Goal: Task Accomplishment & Management: Manage account settings

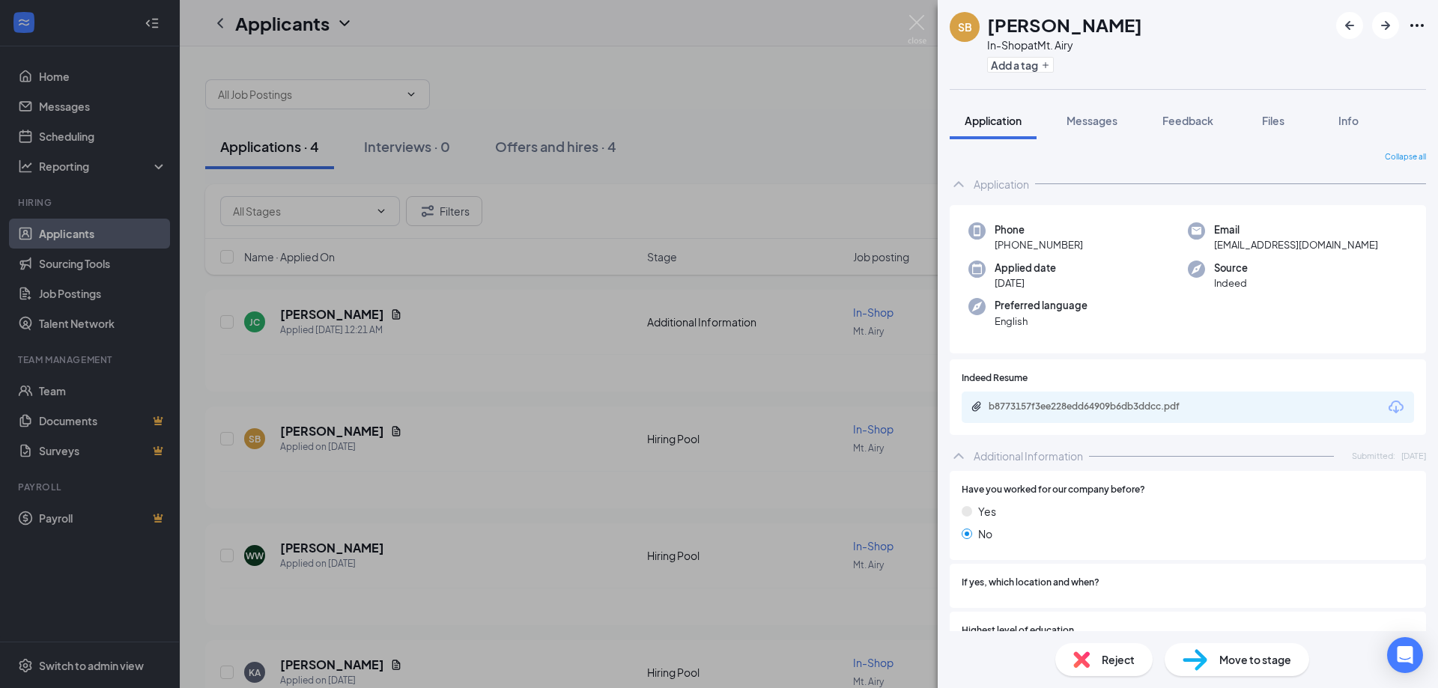
click at [929, 115] on div "SB [PERSON_NAME] In-Shop at Mt. Airy Add a tag Application Messages Feedback Fi…" at bounding box center [719, 344] width 1438 height 688
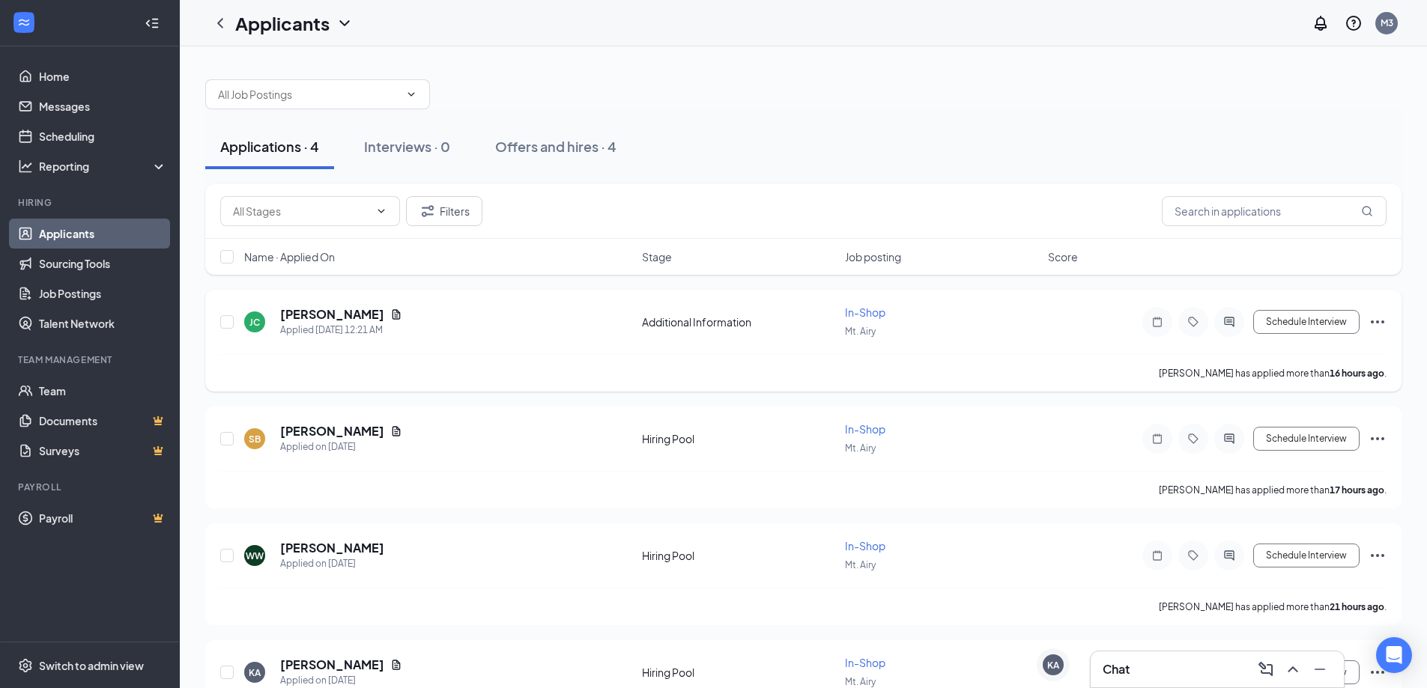
click at [1377, 319] on icon "Ellipses" at bounding box center [1377, 322] width 18 height 18
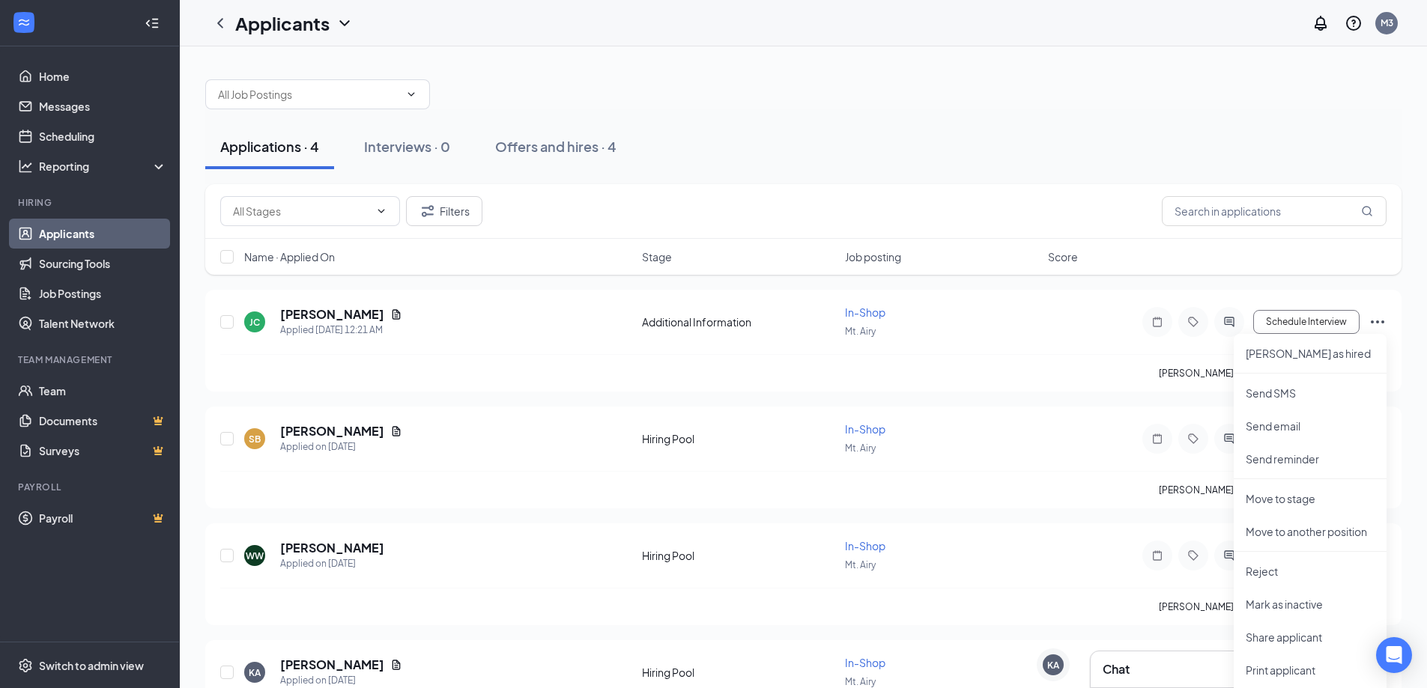
click at [1411, 284] on div "Applications · 4 Interviews · 0 Offers and hires · 4 Filters Name · Applied On …" at bounding box center [803, 403] width 1247 height 714
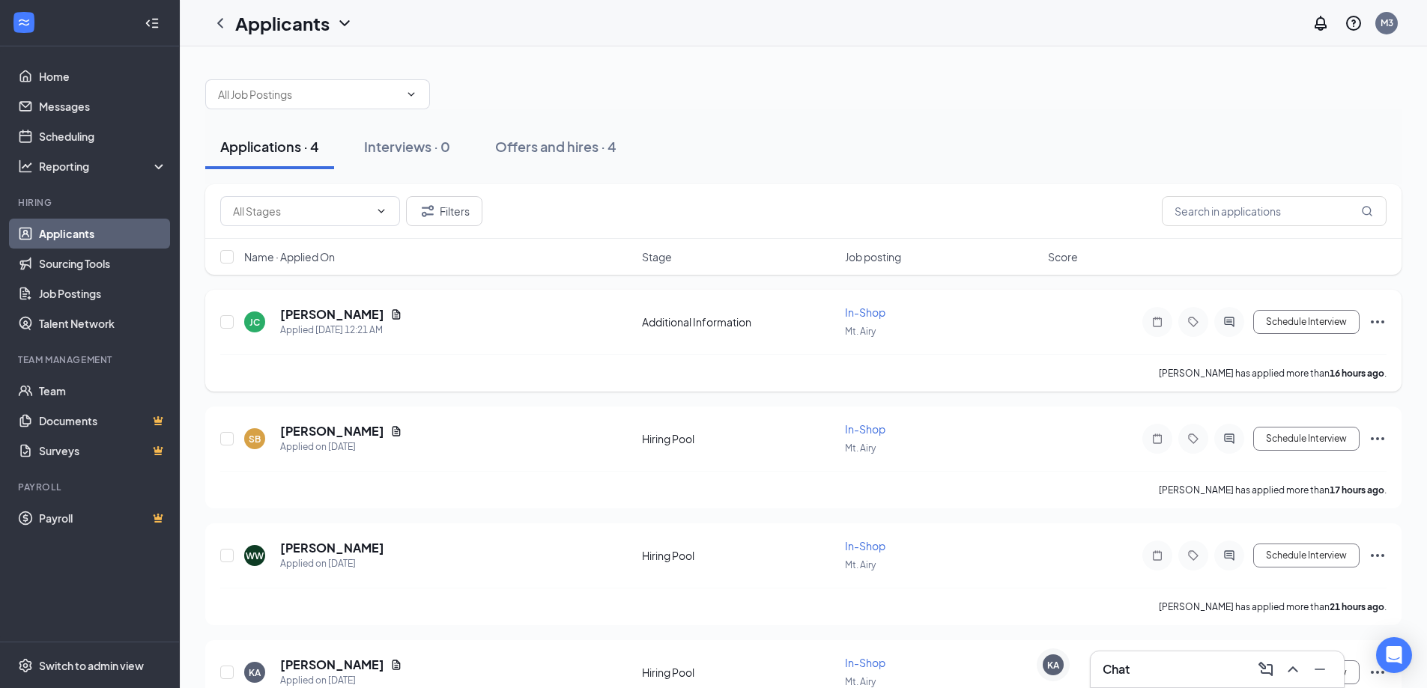
click at [266, 321] on div "[PERSON_NAME] Applied [DATE] 12:21 AM" at bounding box center [438, 321] width 389 height 31
click at [440, 342] on div "[PERSON_NAME] Applied [DATE] 12:21 AM Additional Information In-Shop Mt. [PERSO…" at bounding box center [803, 329] width 1166 height 49
click at [349, 310] on h5 "[PERSON_NAME]" at bounding box center [332, 314] width 104 height 16
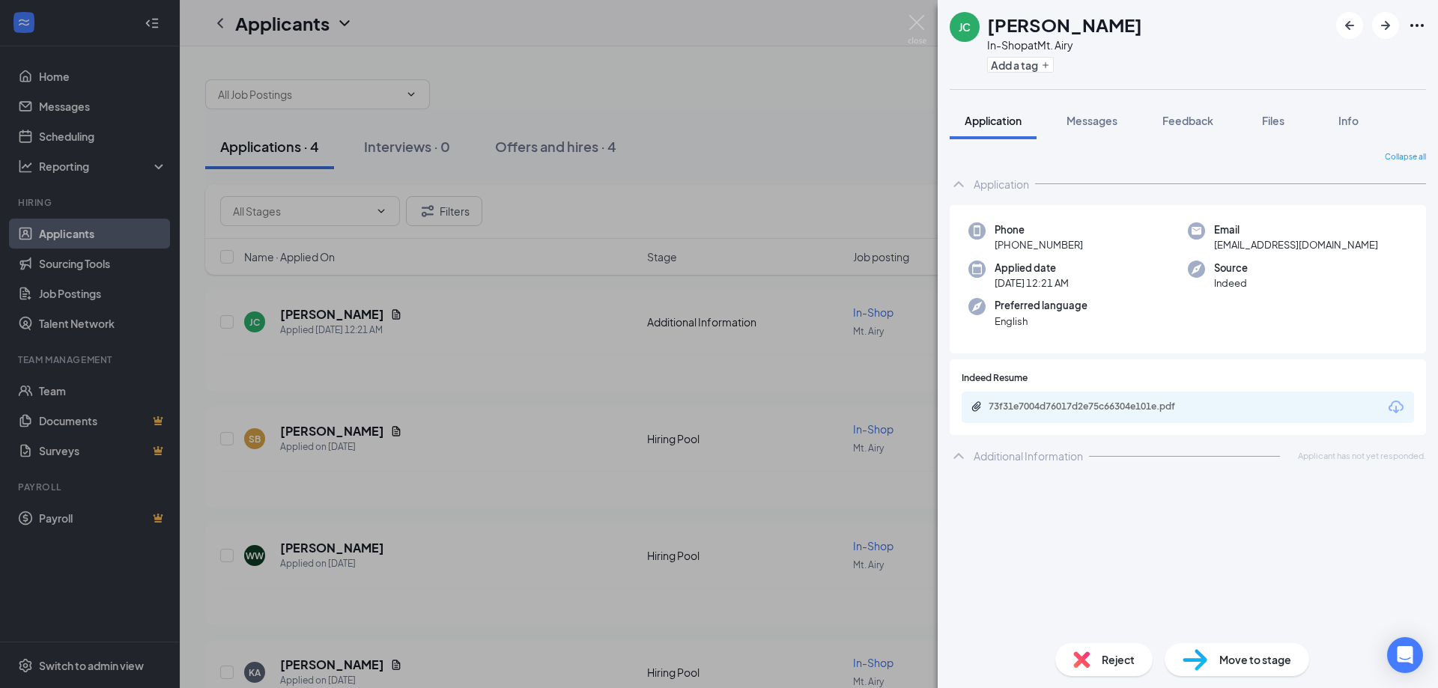
click at [814, 108] on div "[PERSON_NAME] In-Shop at Mt. Airy Add a tag Application Messages Feedback Files…" at bounding box center [719, 344] width 1438 height 688
